Goal: Task Accomplishment & Management: Use online tool/utility

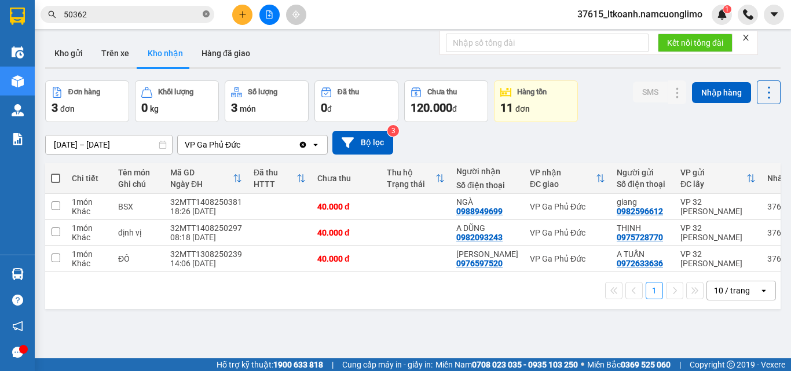
click at [206, 14] on icon "close-circle" at bounding box center [206, 13] width 7 height 7
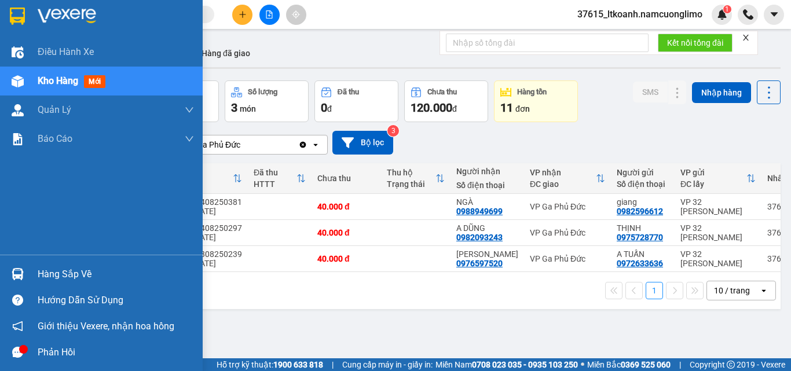
click at [16, 21] on img at bounding box center [17, 16] width 15 height 17
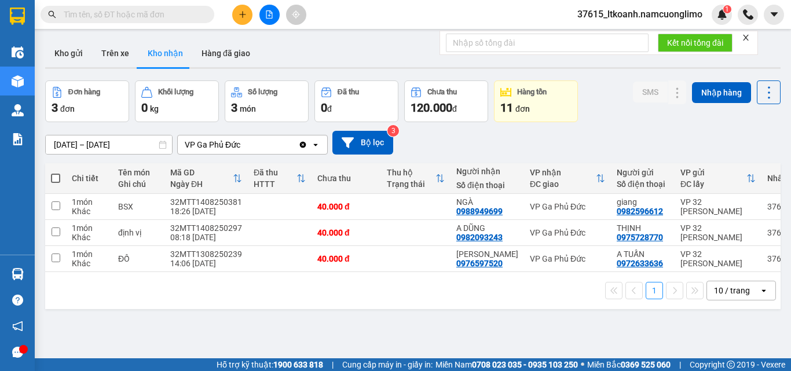
click at [163, 10] on input "text" at bounding box center [132, 14] width 137 height 13
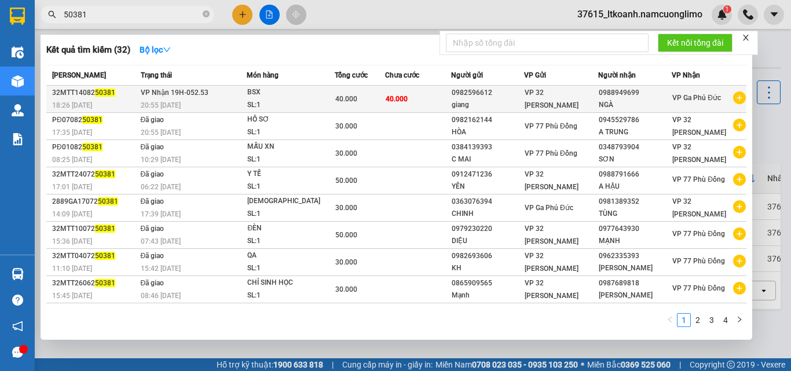
type input "50381"
click at [221, 95] on td "[PERSON_NAME] 19H-052.53 20:55 [DATE]" at bounding box center [192, 99] width 109 height 27
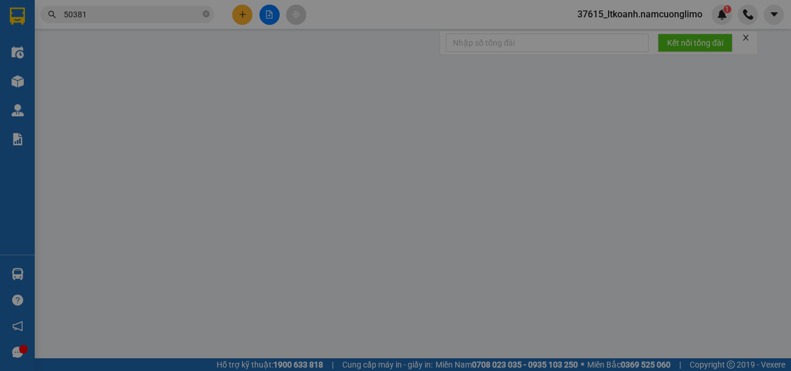
type input "0982596612"
type input "giang"
type input "0988949699"
type input "NGÀ"
type input "40.000"
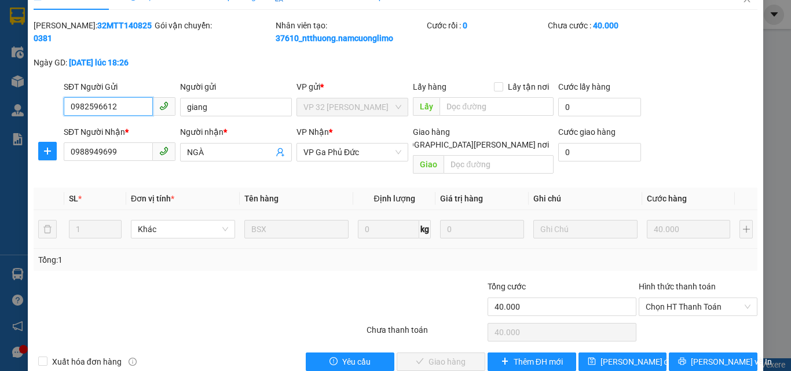
scroll to position [32, 0]
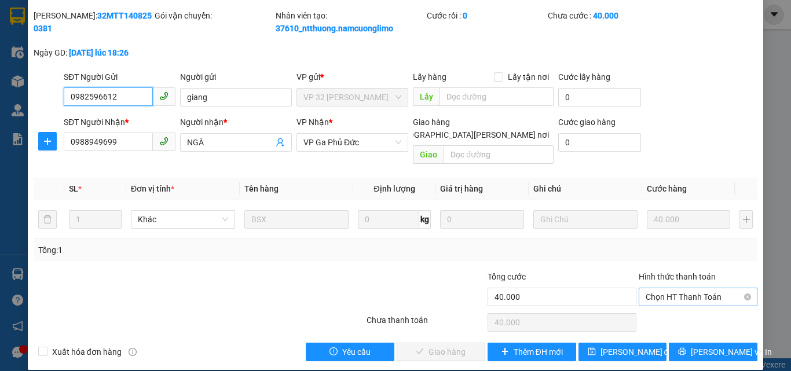
click at [706, 288] on span "Chọn HT Thanh Toán" at bounding box center [698, 296] width 105 height 17
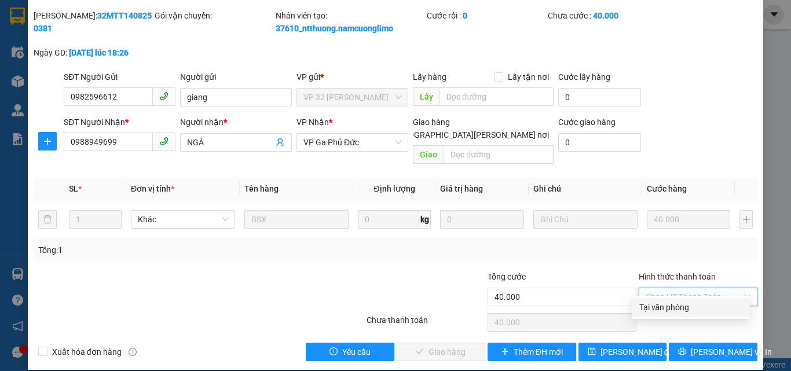
click at [681, 305] on div "Tại văn phòng" at bounding box center [691, 307] width 104 height 13
type input "0"
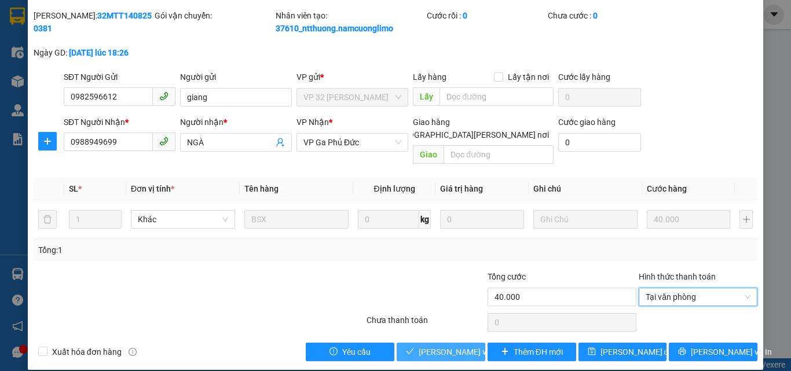
click at [459, 346] on span "[PERSON_NAME] và [PERSON_NAME] hàng" at bounding box center [497, 352] width 156 height 13
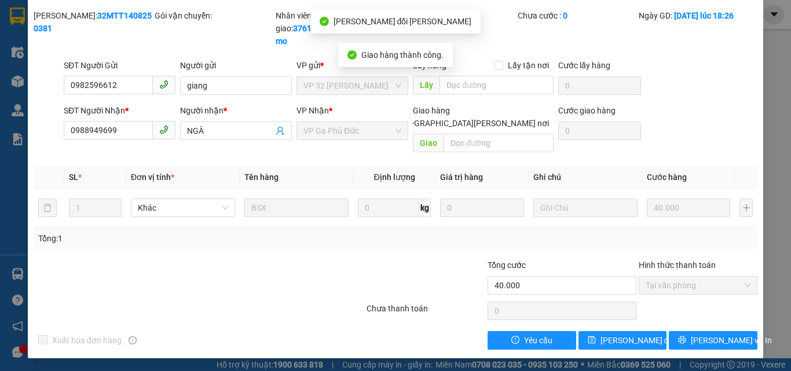
scroll to position [0, 0]
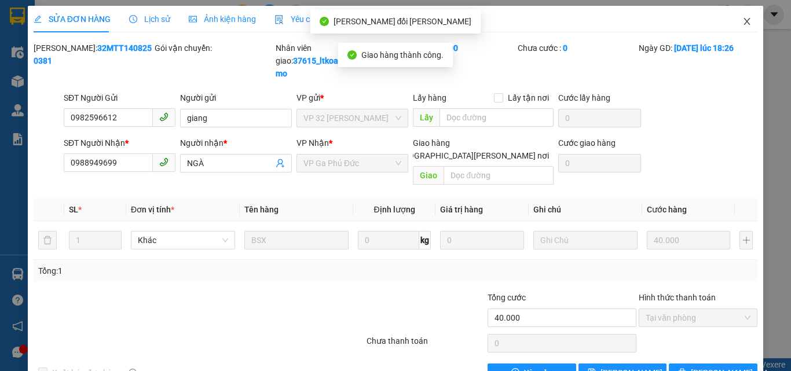
click at [740, 16] on span "Close" at bounding box center [747, 22] width 32 height 32
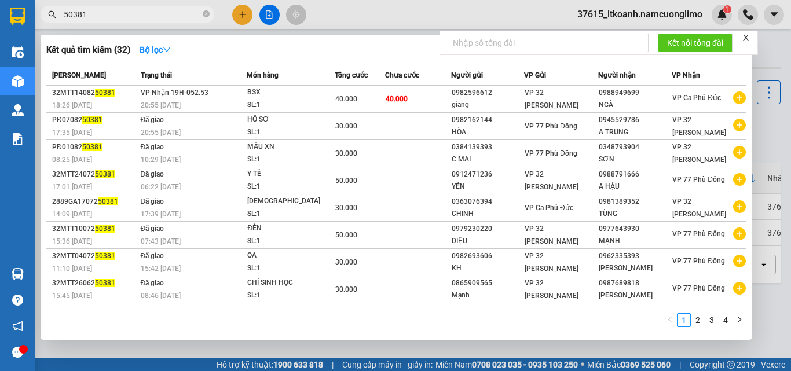
click at [163, 12] on input "50381" at bounding box center [132, 14] width 137 height 13
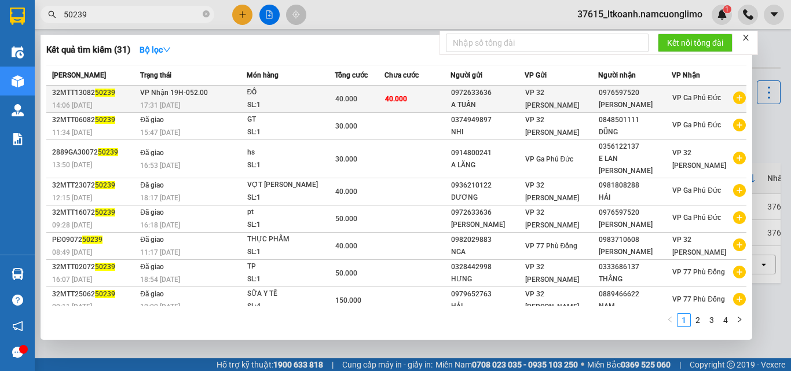
type input "50239"
click at [258, 96] on div "ĐỒ" at bounding box center [290, 92] width 87 height 13
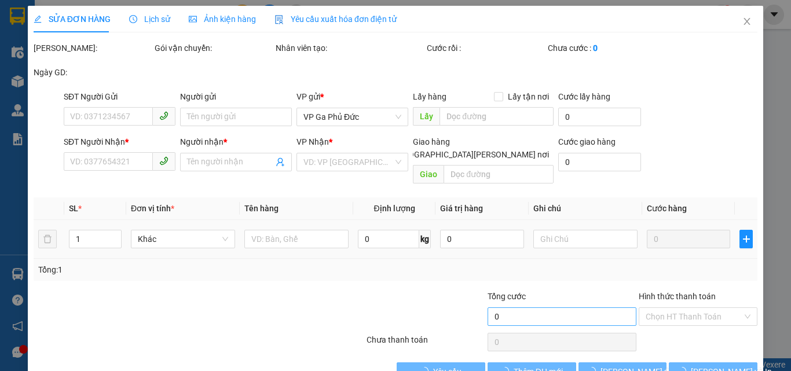
type input "0972633636"
type input "A TUẤN"
type input "0976597520"
type input "[PERSON_NAME]"
type input "40.000"
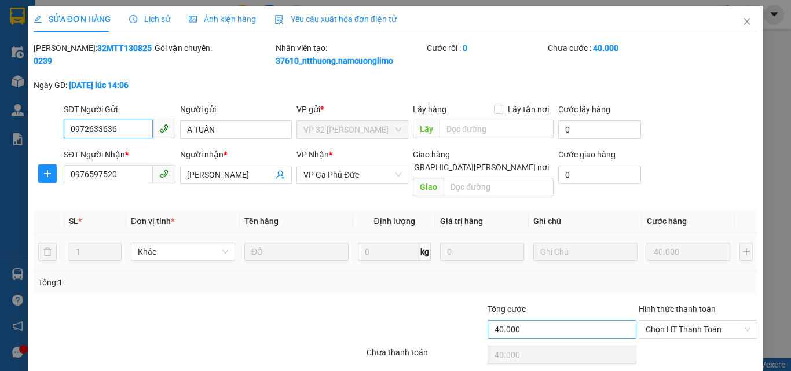
scroll to position [32, 0]
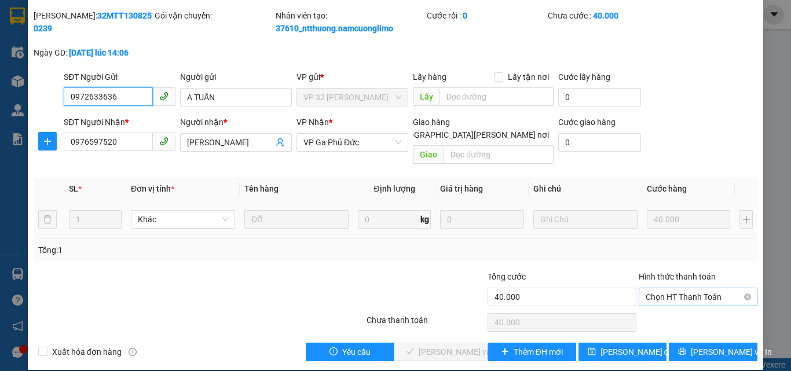
click at [702, 288] on span "Chọn HT Thanh Toán" at bounding box center [698, 296] width 105 height 17
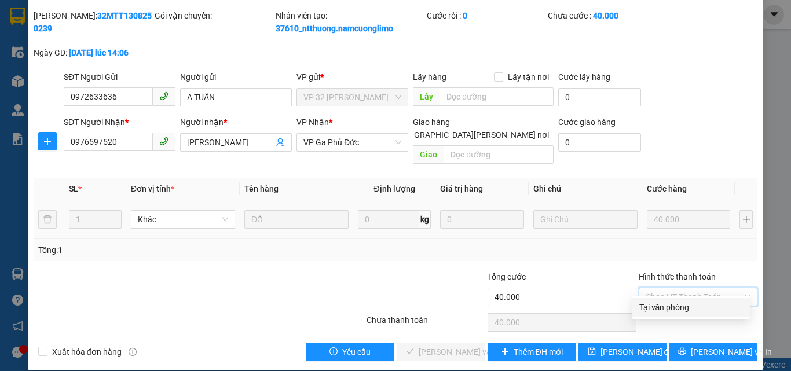
click at [663, 308] on div "Tại văn phòng" at bounding box center [691, 307] width 104 height 13
type input "0"
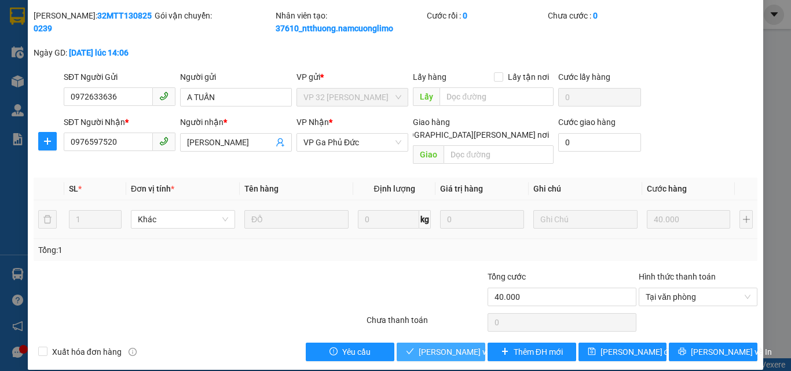
click at [462, 346] on span "[PERSON_NAME] và [PERSON_NAME] hàng" at bounding box center [497, 352] width 156 height 13
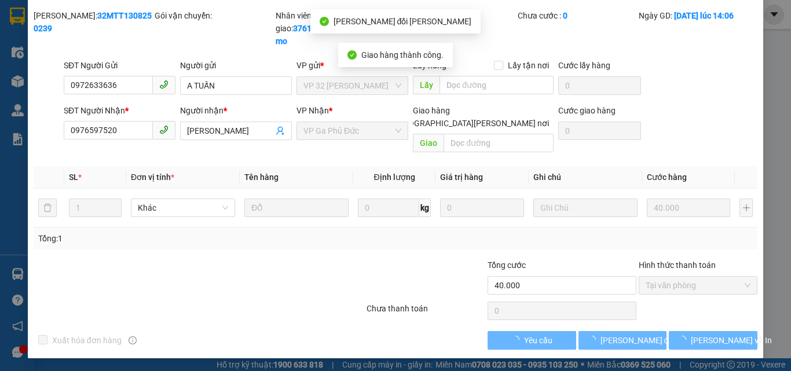
scroll to position [21, 0]
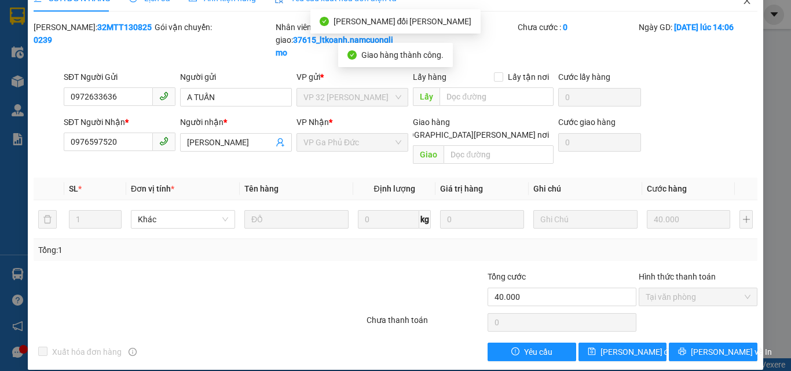
click at [744, 2] on icon "close" at bounding box center [747, 0] width 6 height 7
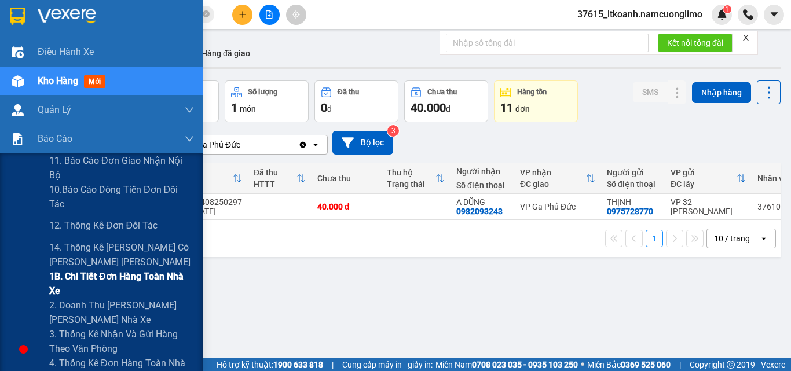
click at [70, 278] on span "1B. Chi tiết đơn hàng toàn nhà xe" at bounding box center [121, 283] width 145 height 29
